Goal: Entertainment & Leisure: Consume media (video, audio)

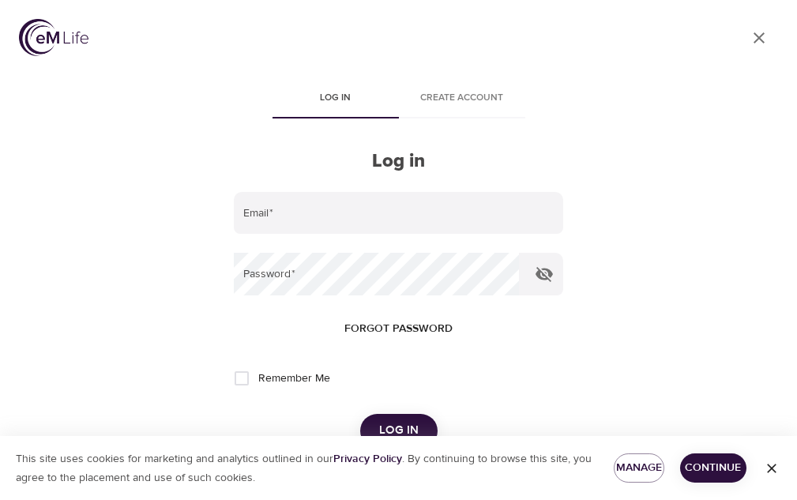
scroll to position [200, 0]
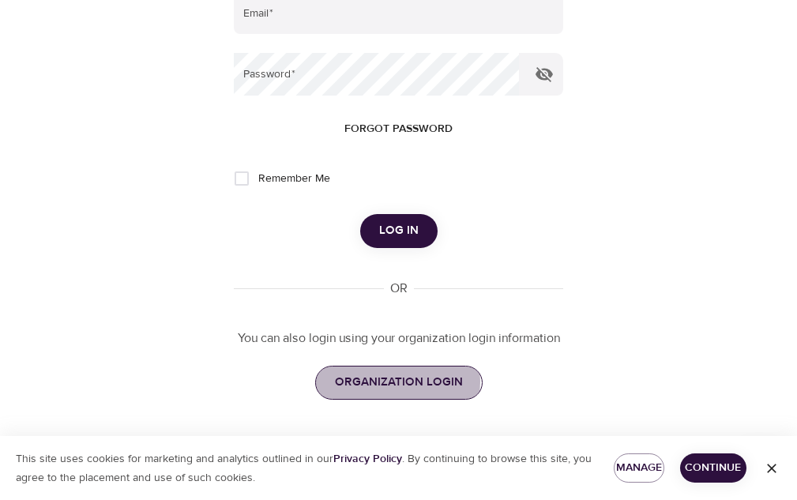
click at [388, 382] on span "ORGANIZATION LOGIN" at bounding box center [399, 382] width 128 height 21
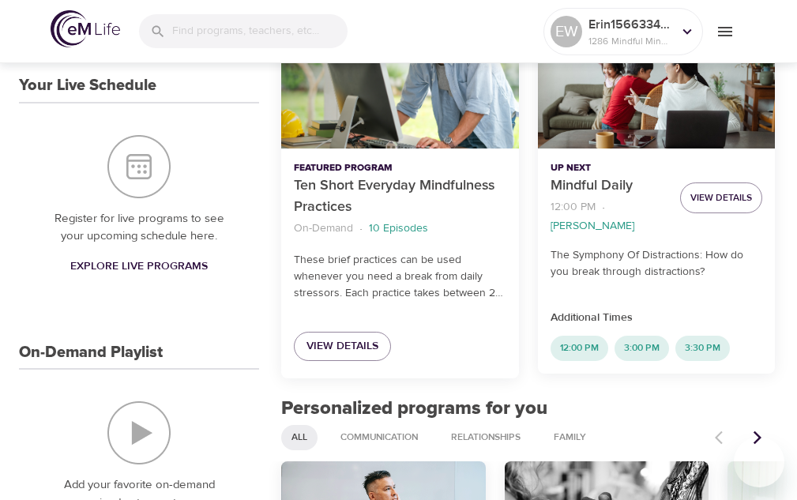
scroll to position [474, 0]
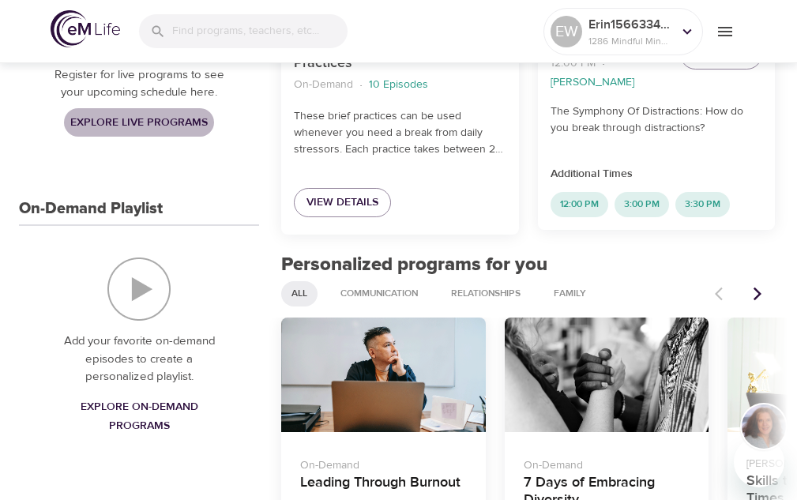
click at [153, 115] on span "Explore Live Programs" at bounding box center [139, 123] width 138 height 20
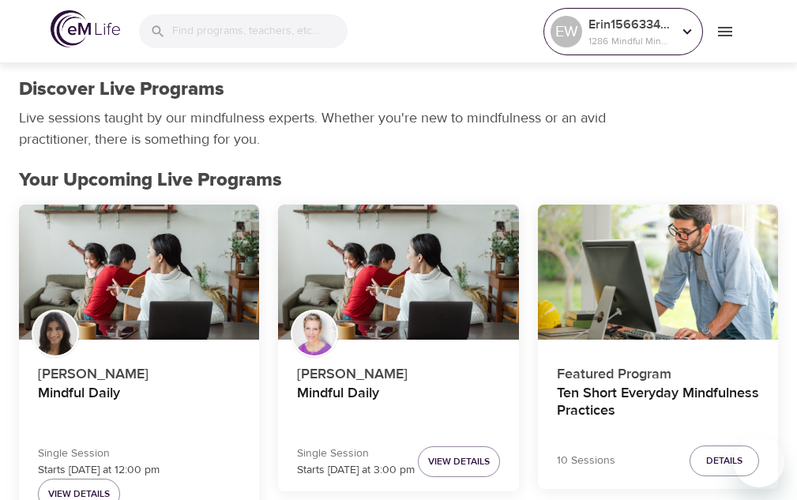
click at [633, 23] on p "Erin1566334765" at bounding box center [631, 24] width 84 height 19
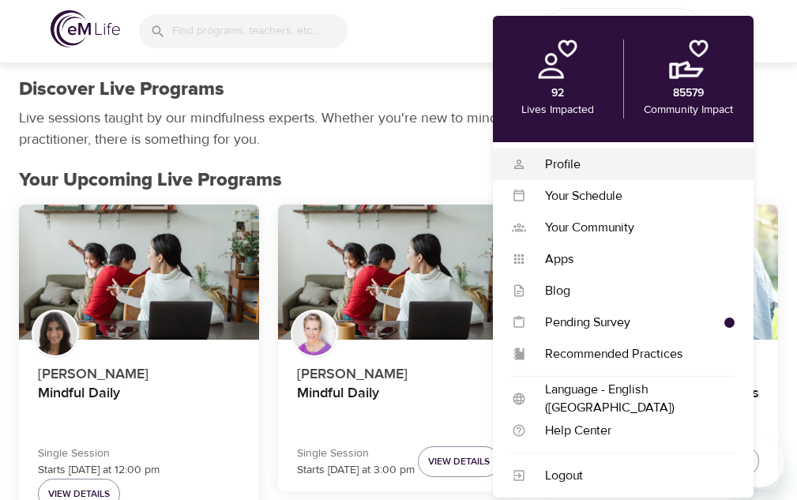
click at [589, 160] on div "Profile" at bounding box center [630, 165] width 209 height 18
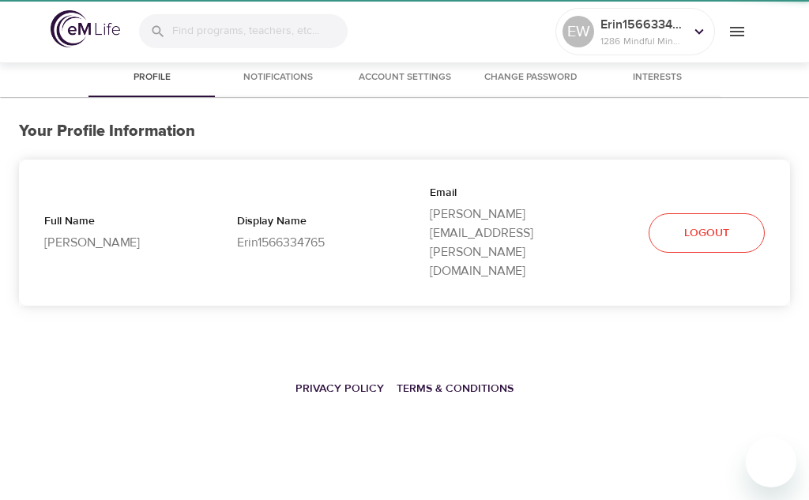
select select "10"
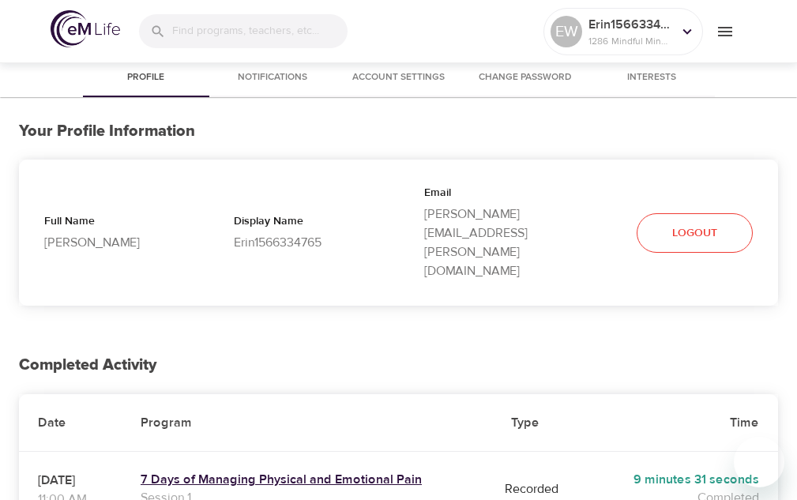
click at [285, 472] on h5 "7 Days of Managing Physical and Emotional Pain" at bounding box center [307, 480] width 333 height 17
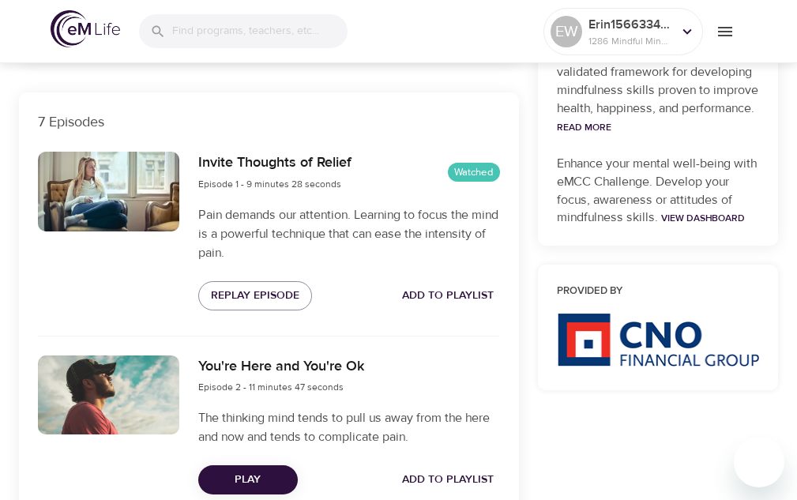
scroll to position [553, 0]
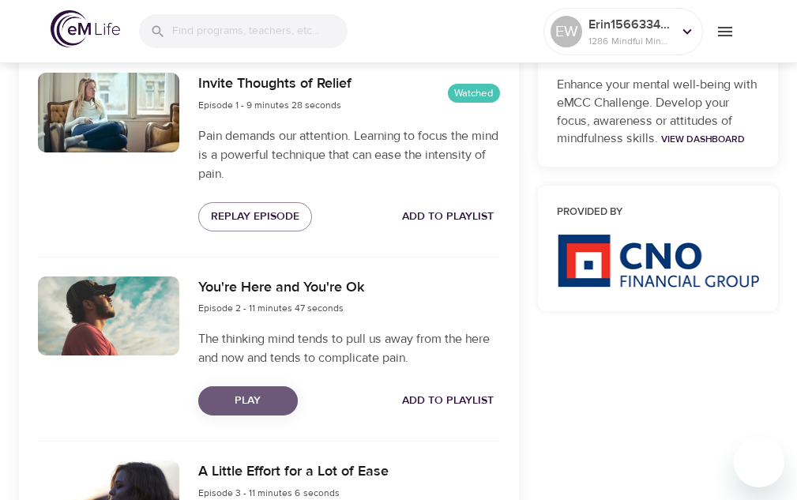
click at [273, 413] on button "Play" at bounding box center [248, 400] width 100 height 29
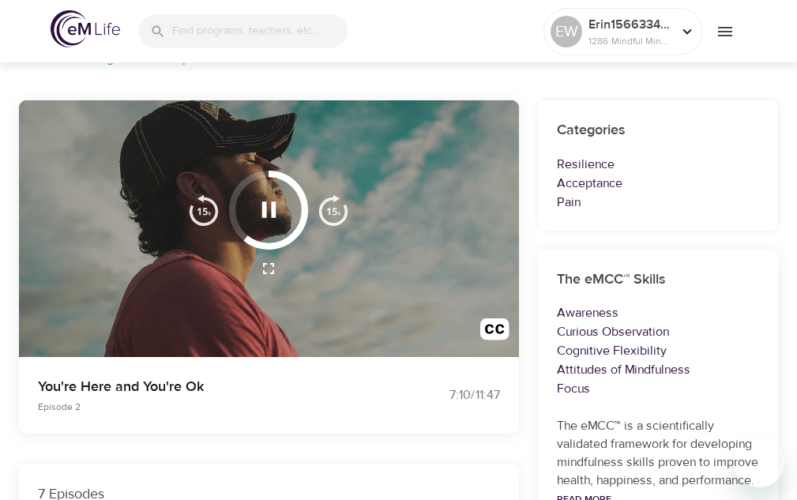
scroll to position [237, 0]
